Goal: Information Seeking & Learning: Learn about a topic

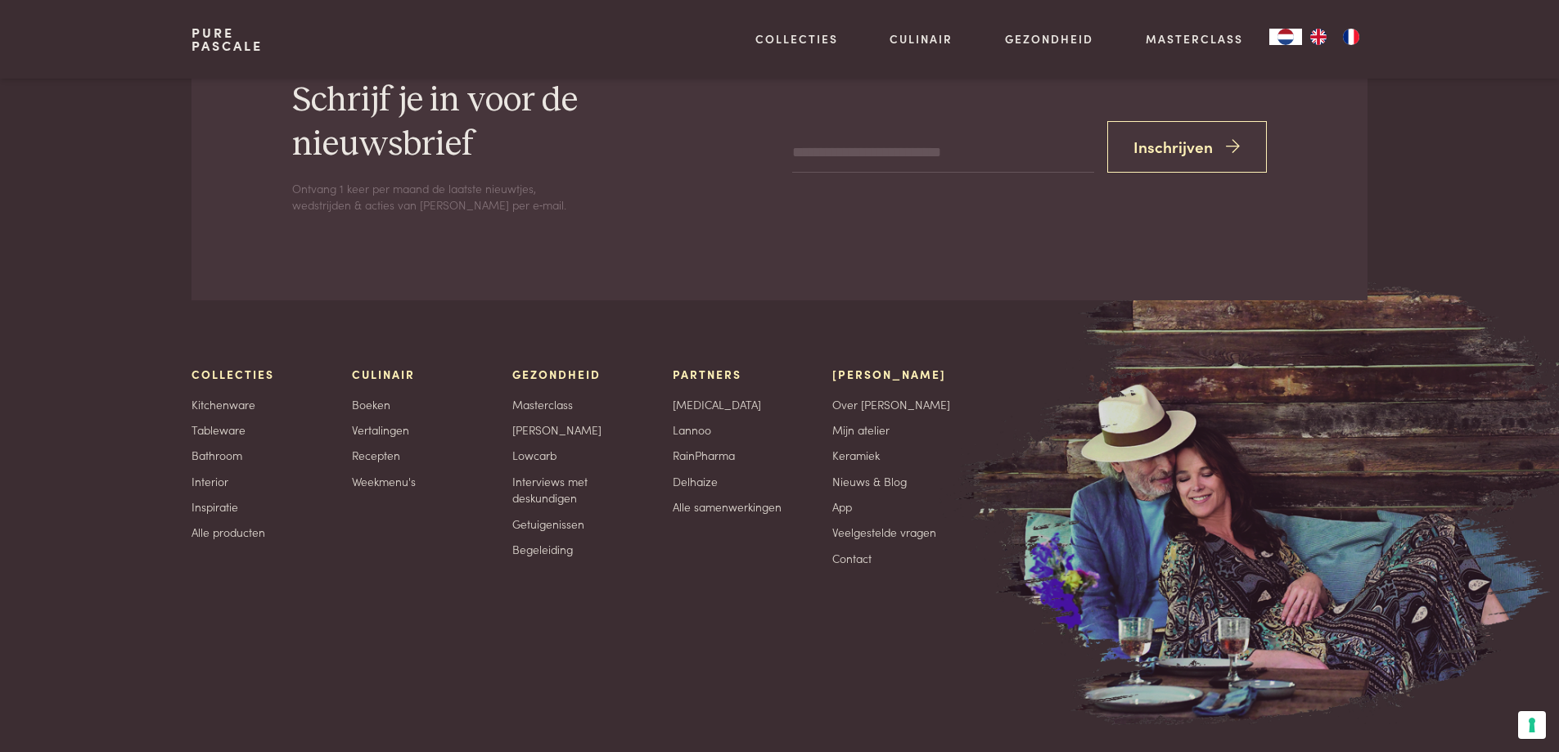
scroll to position [7400, 0]
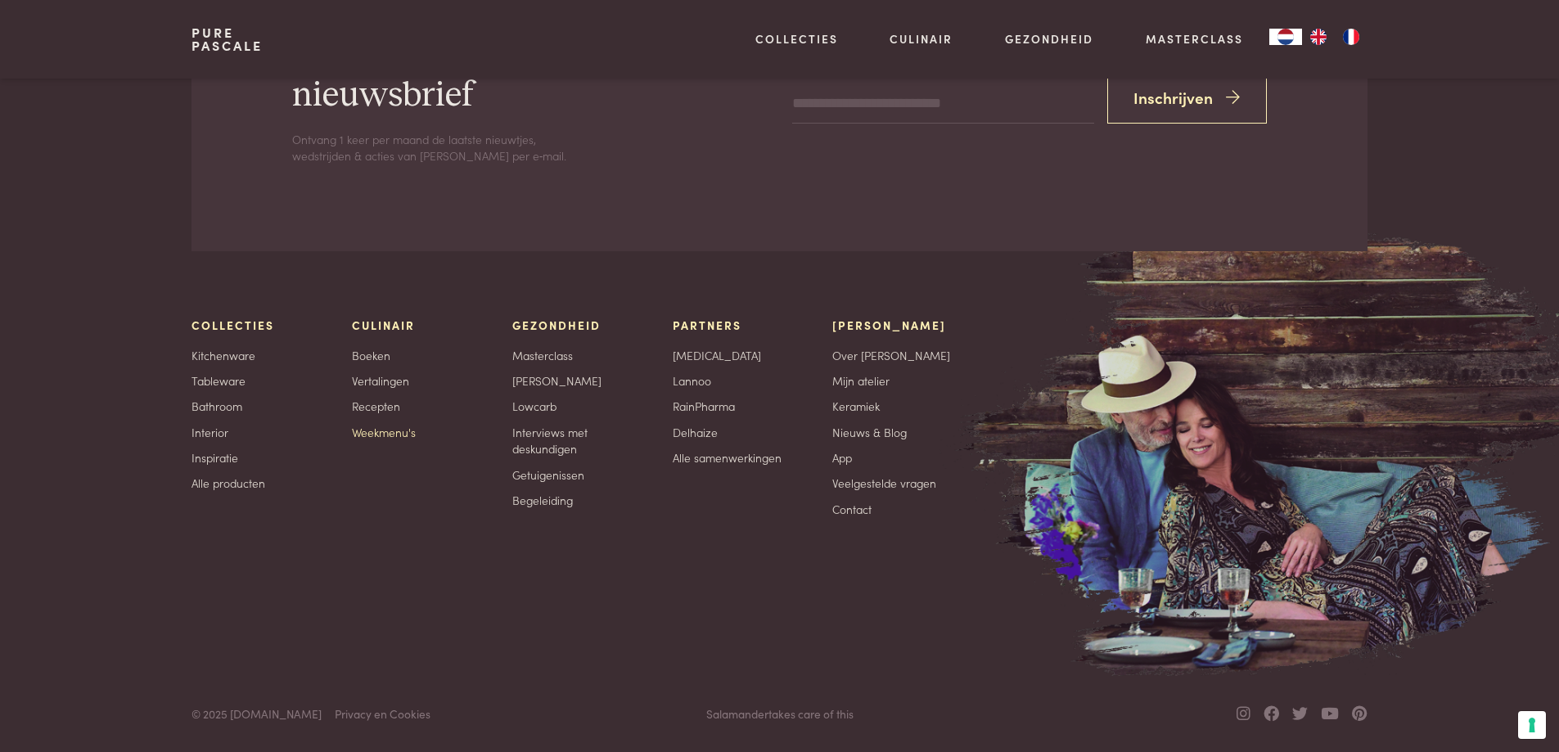
click at [381, 432] on link "Weekmenu's" at bounding box center [384, 432] width 64 height 17
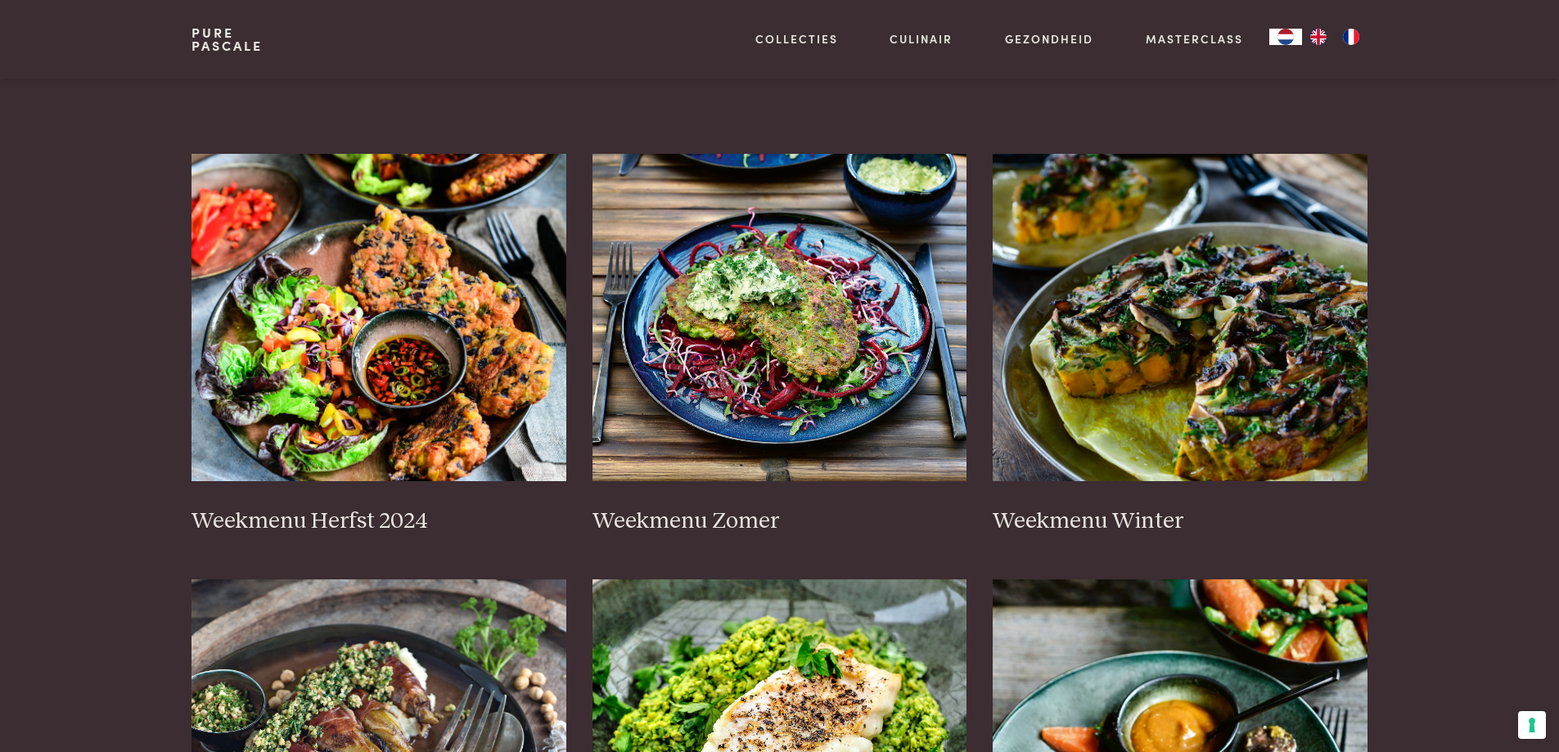
scroll to position [327, 0]
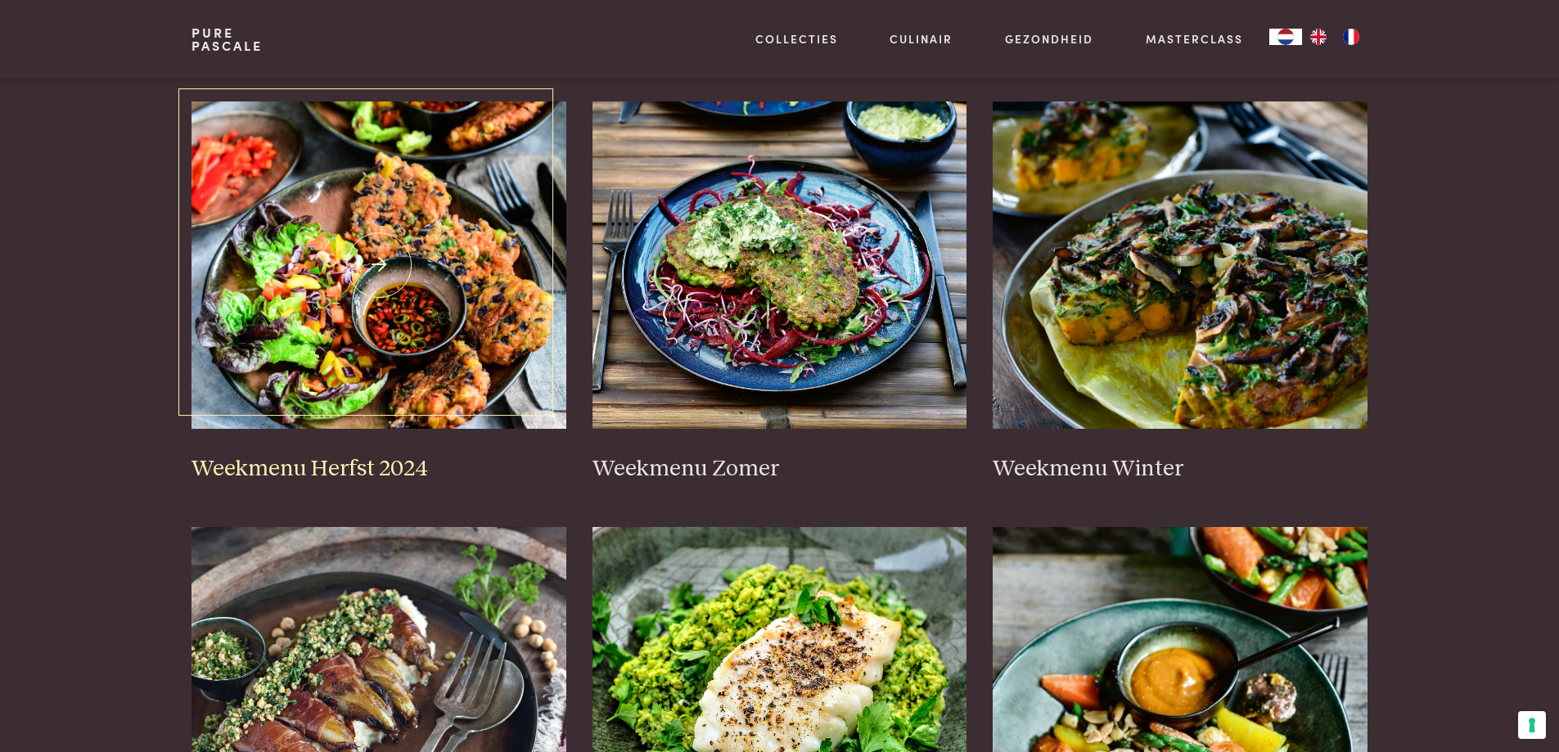
click at [363, 367] on img at bounding box center [378, 264] width 375 height 327
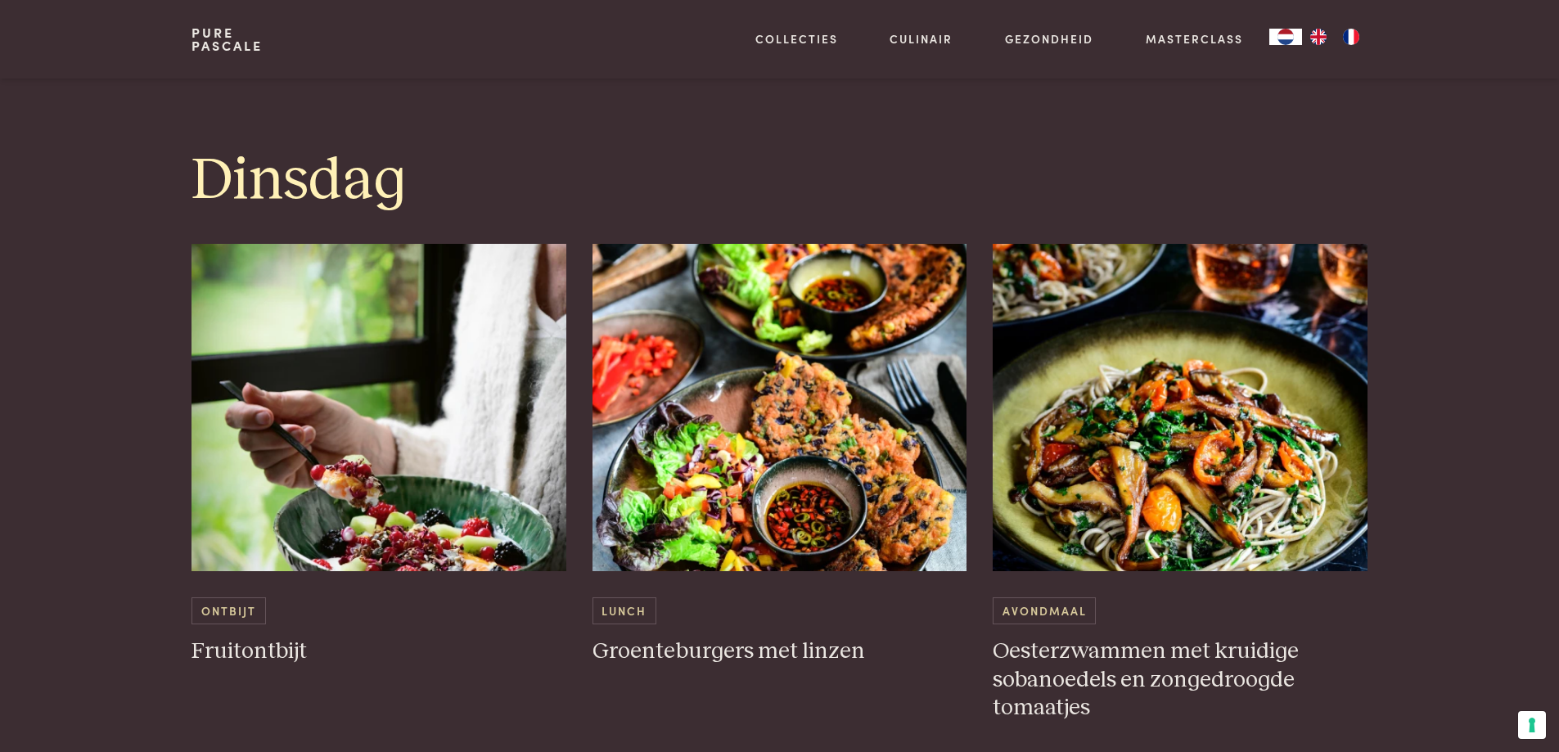
scroll to position [1473, 0]
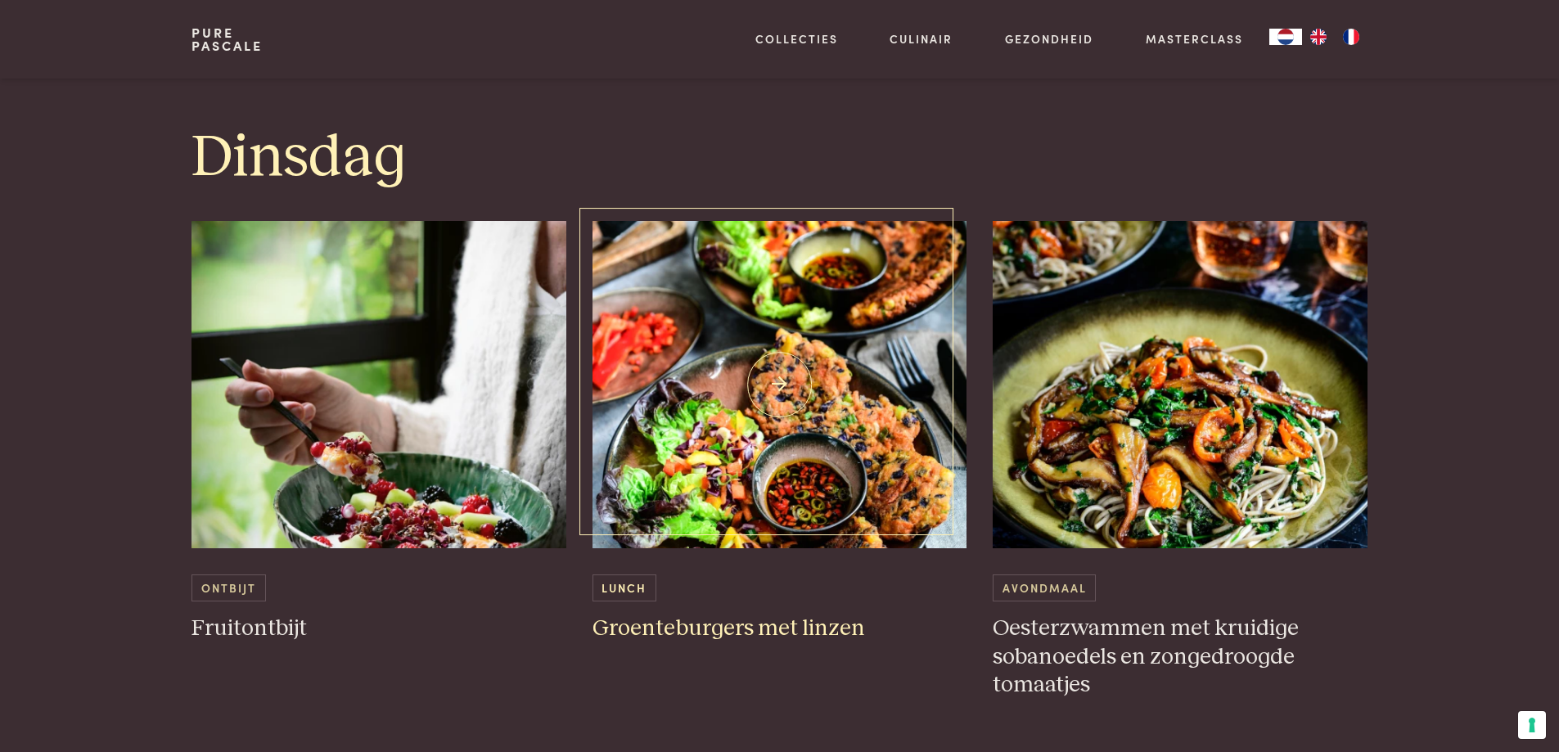
click at [703, 362] on img at bounding box center [779, 384] width 375 height 327
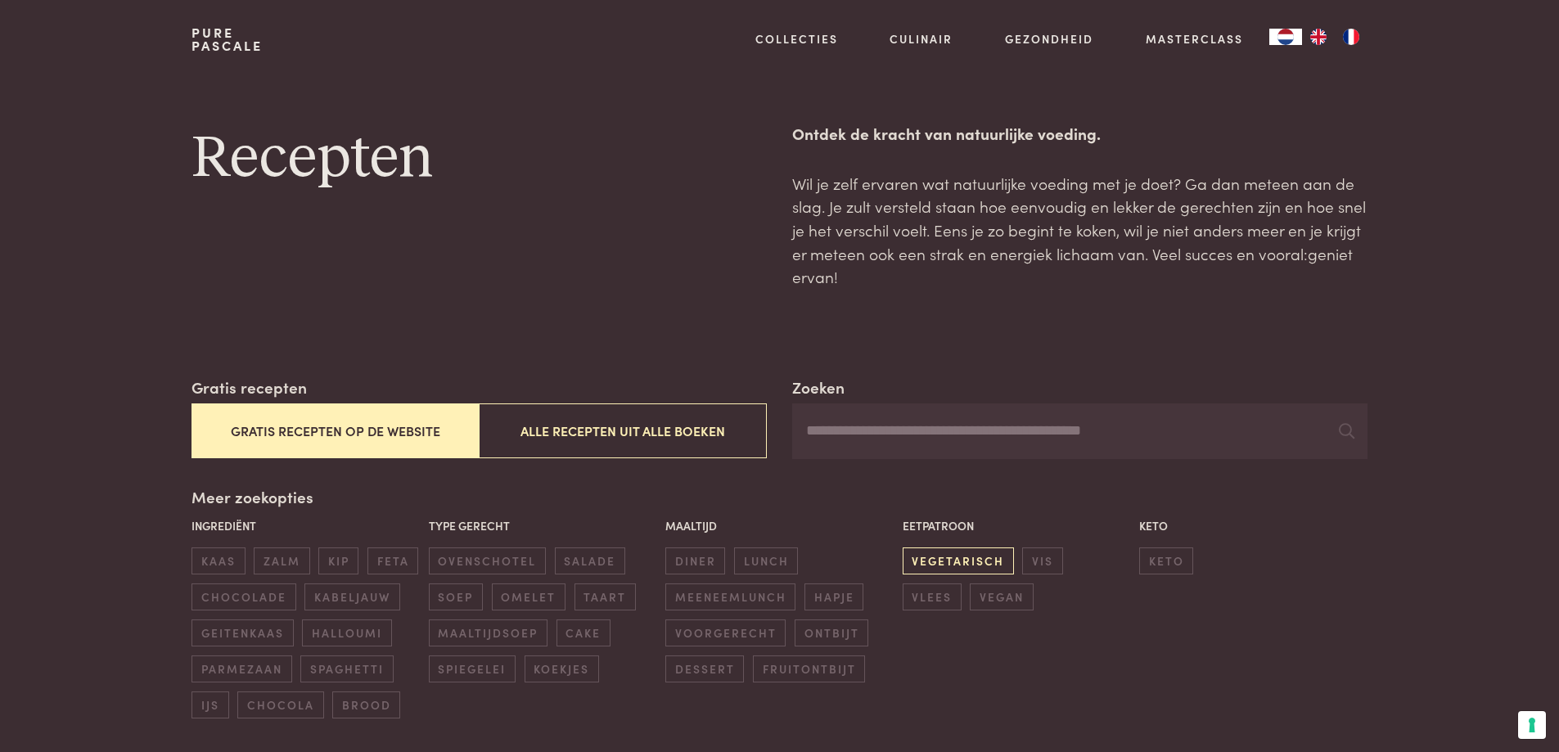
click at [913, 561] on span "vegetarisch" at bounding box center [957, 560] width 111 height 27
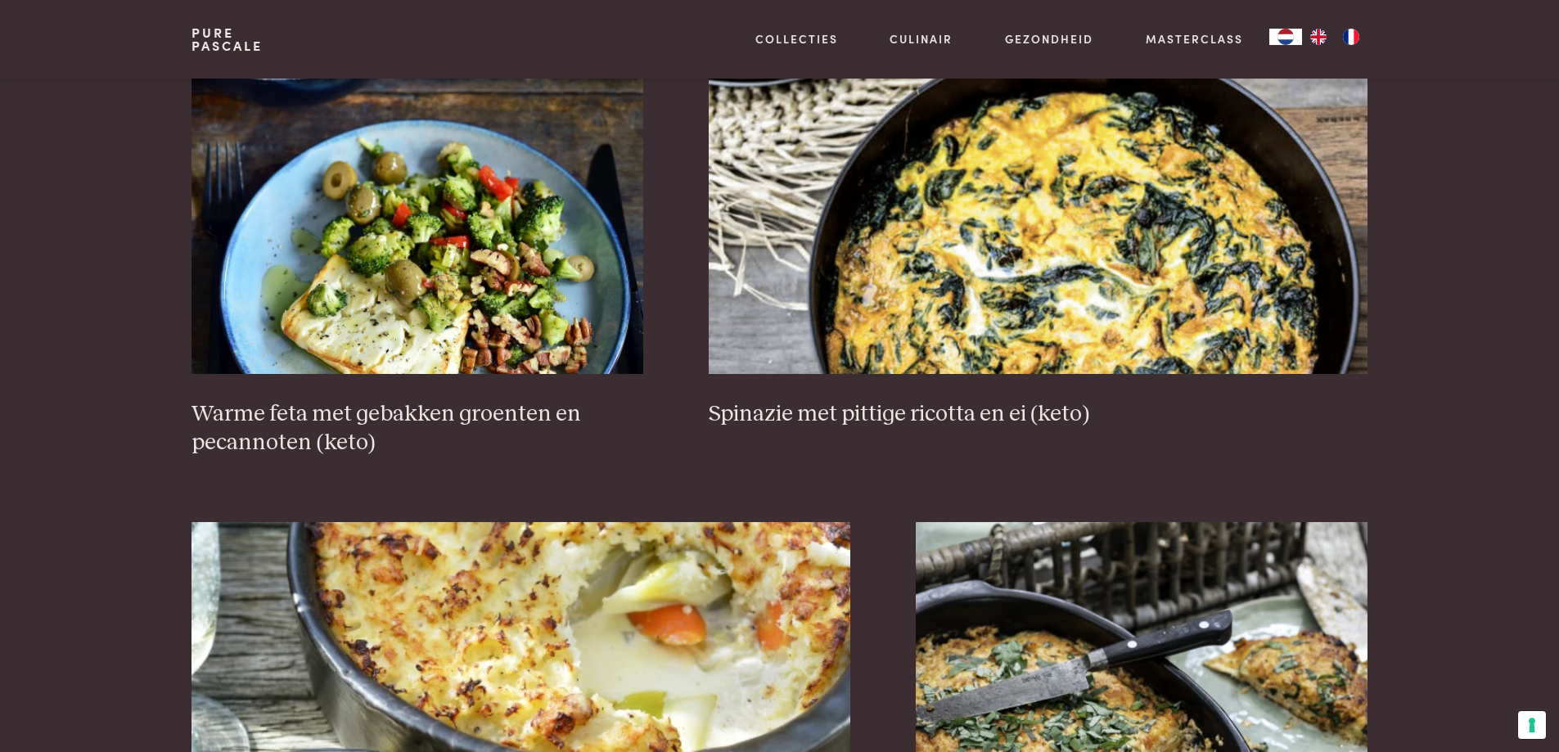
scroll to position [2503, 0]
click at [383, 410] on h3 "Warme feta met gebakken groenten en pecannoten (keto)" at bounding box center [417, 427] width 452 height 56
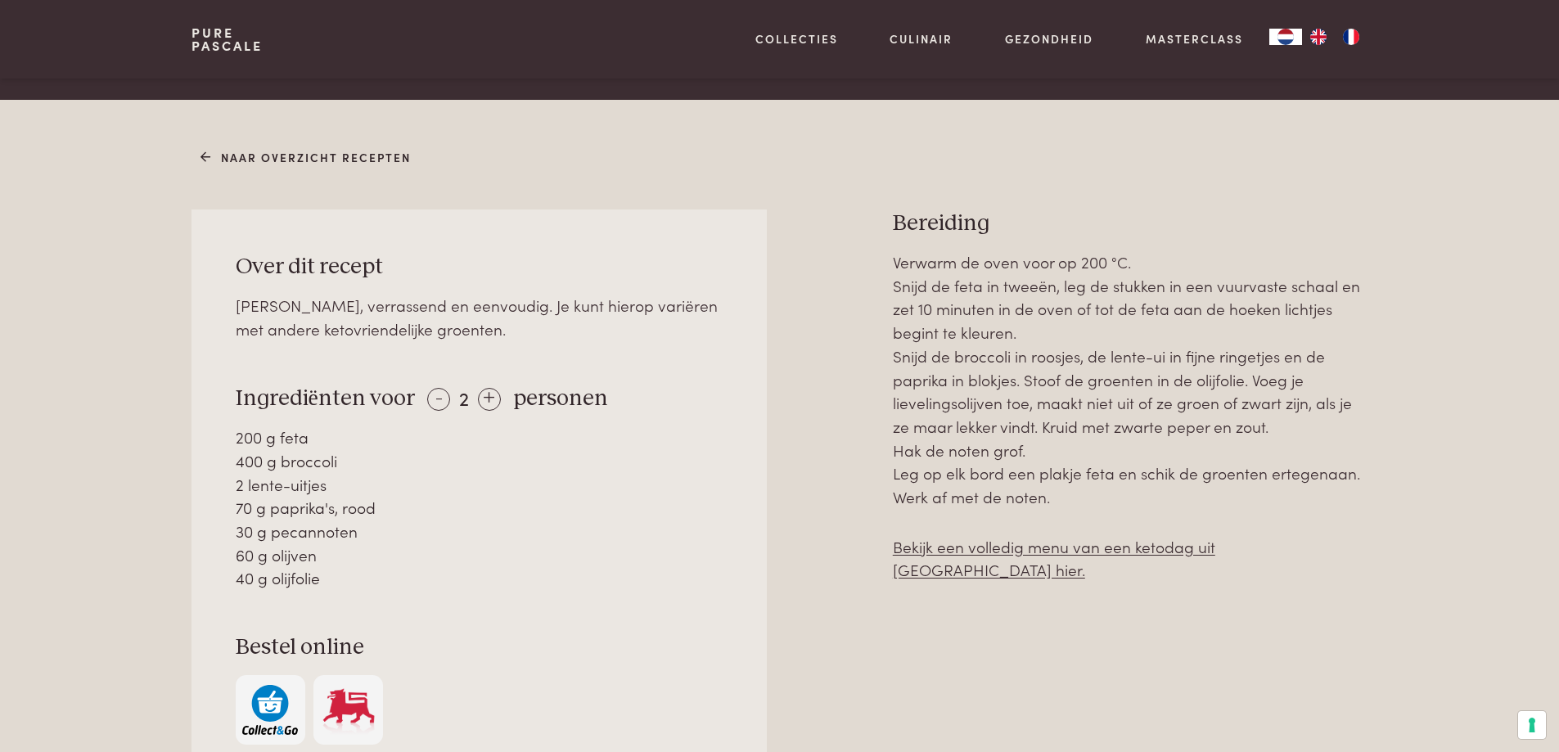
scroll to position [818, 0]
